Goal: Information Seeking & Learning: Learn about a topic

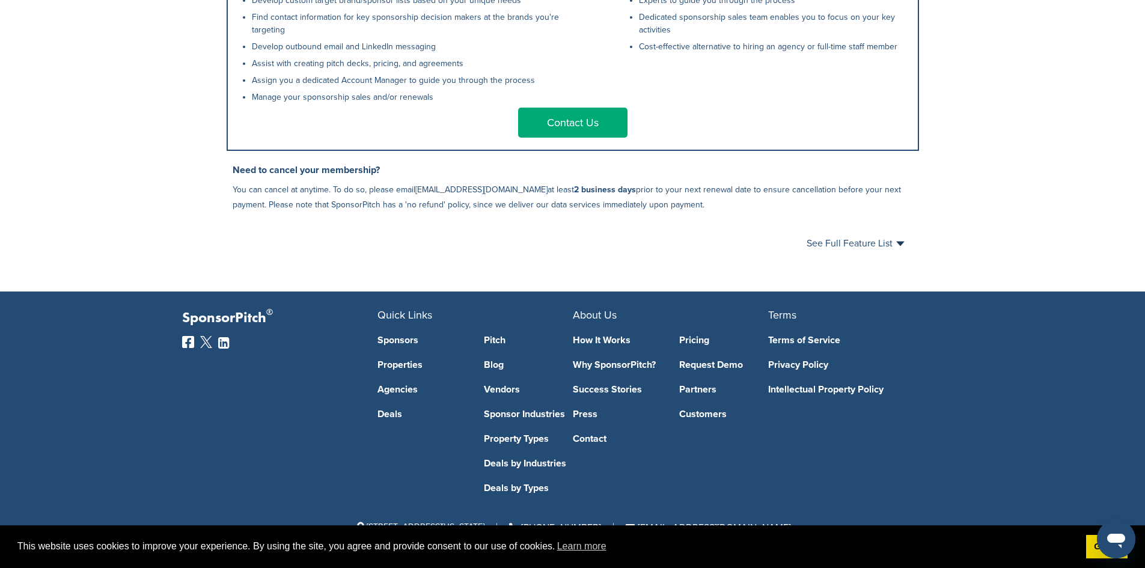
scroll to position [667, 0]
click at [498, 342] on link "Pitch" at bounding box center [528, 340] width 89 height 10
click at [616, 367] on link "Why SponsorPitch?" at bounding box center [617, 365] width 89 height 10
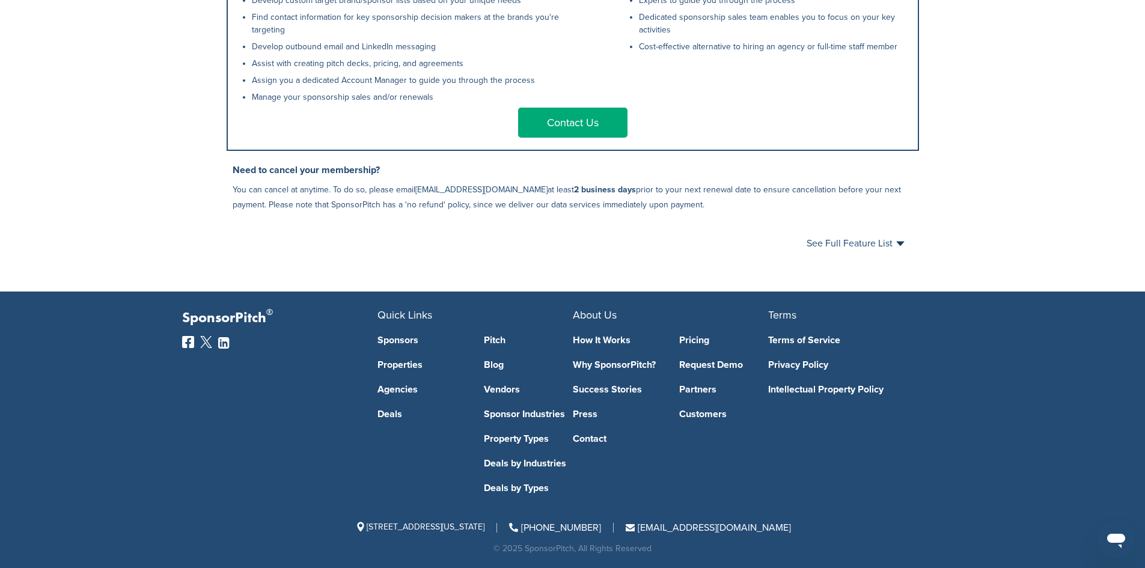
scroll to position [667, 0]
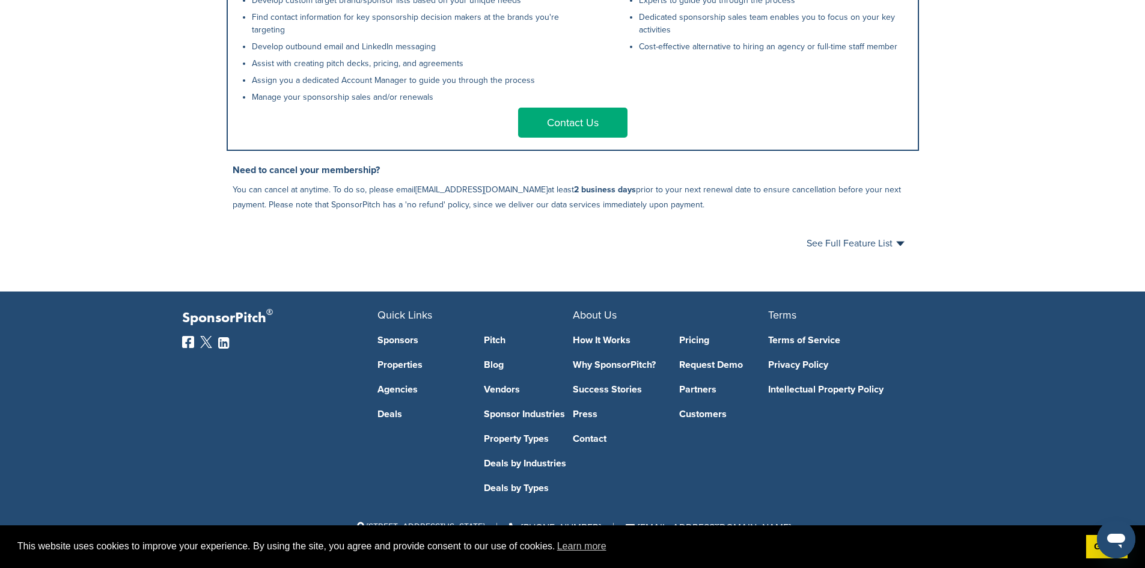
click at [992, 480] on footer "SponsorPitch ® Quick Links Sponsors Properties Agencies Deals Pitch Blog Vendor…" at bounding box center [572, 430] width 1145 height 276
click at [662, 494] on div "SponsorPitch ® Quick Links Sponsors Properties Agencies Deals Pitch Blog Vendor…" at bounding box center [572, 431] width 793 height 243
drag, startPoint x: 661, startPoint y: 366, endPoint x: 695, endPoint y: 255, distance: 116.5
click at [695, 255] on div "See Full Feature List Close" at bounding box center [573, 243] width 692 height 38
